Goal: Task Accomplishment & Management: Complete application form

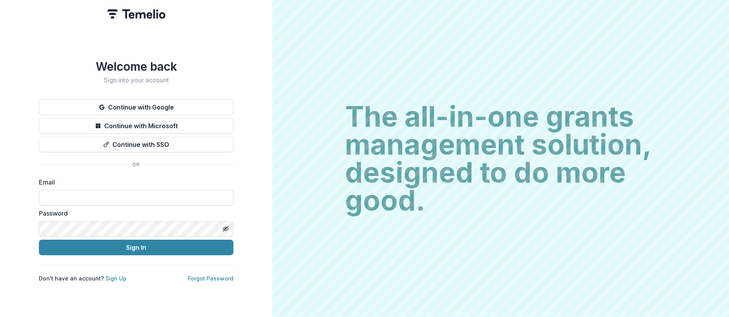
click at [123, 196] on input at bounding box center [136, 198] width 194 height 16
click at [98, 193] on input at bounding box center [136, 198] width 194 height 16
type input "**********"
click at [226, 227] on line "Toggle password visibility" at bounding box center [225, 229] width 5 height 5
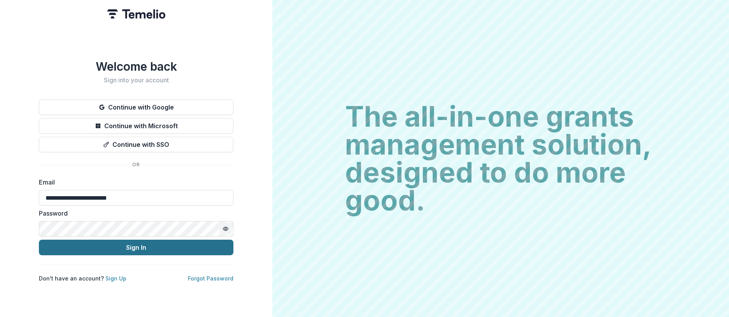
click at [185, 245] on button "Sign In" at bounding box center [136, 248] width 194 height 16
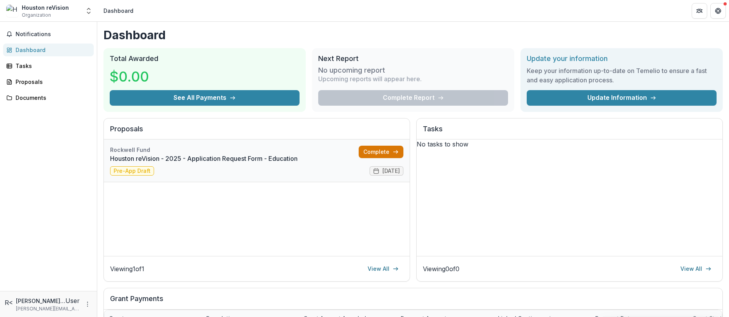
click at [371, 154] on link "Complete" at bounding box center [381, 152] width 45 height 12
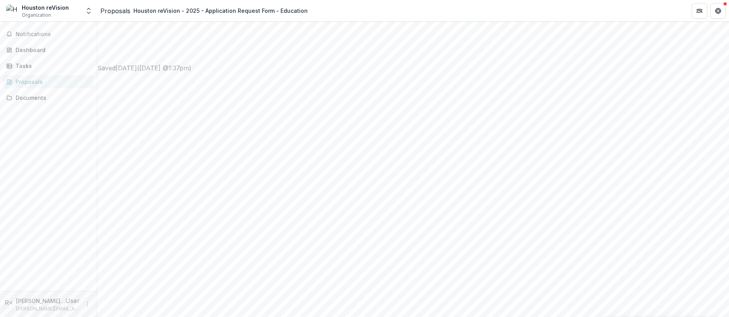
scroll to position [634, 0]
click at [58, 32] on span "Notifications" at bounding box center [52, 34] width 73 height 7
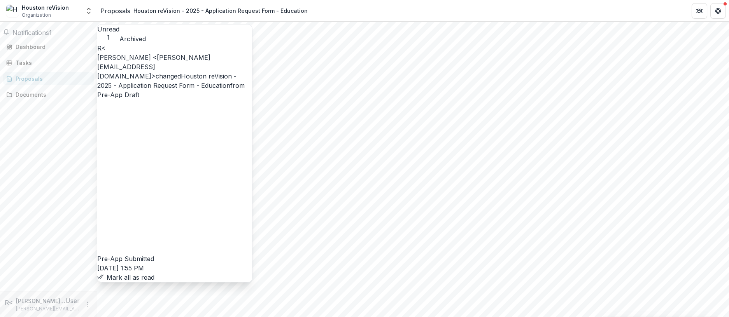
click at [154, 273] on button "Mark all as read" at bounding box center [125, 277] width 57 height 9
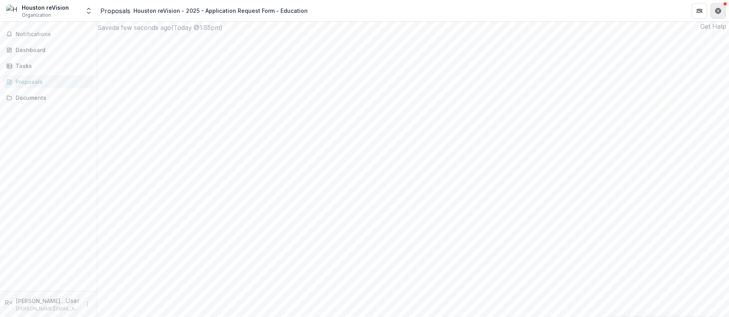
click at [720, 10] on icon "Get Help" at bounding box center [720, 11] width 2 height 2
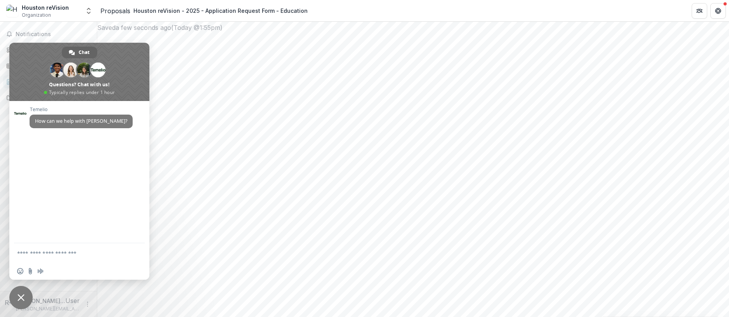
click at [26, 308] on div "Close chat" at bounding box center [20, 297] width 23 height 23
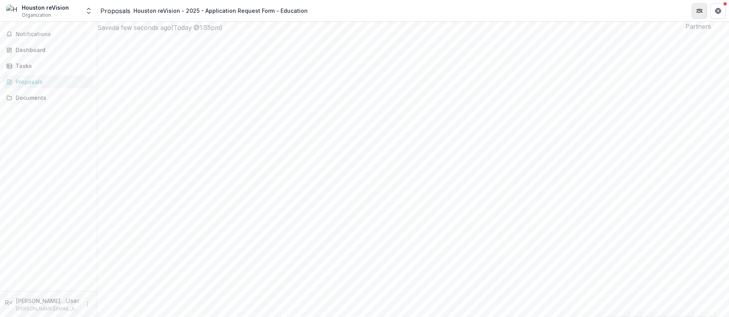
click at [700, 11] on icon "Partners" at bounding box center [699, 11] width 6 height 6
click at [85, 306] on icon "More" at bounding box center [87, 304] width 6 height 6
click at [123, 298] on button "Logout" at bounding box center [138, 301] width 83 height 13
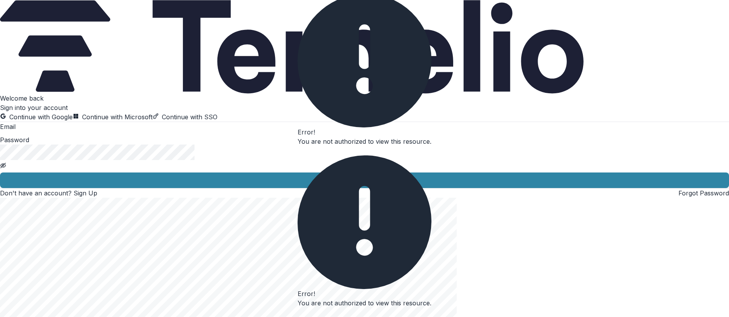
click at [298, 153] on button "Close" at bounding box center [298, 153] width 0 height 0
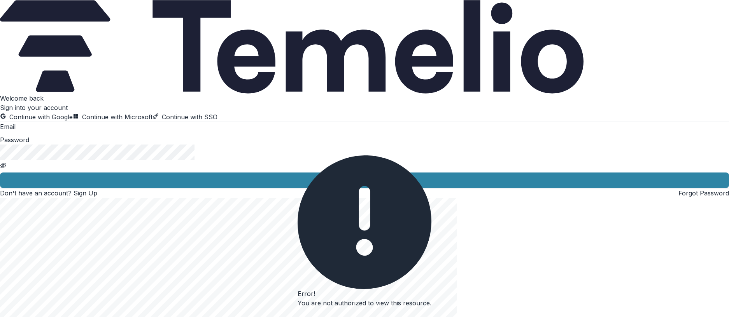
click at [307, 315] on icon "Close" at bounding box center [302, 319] width 9 height 9
